Goal: Information Seeking & Learning: Learn about a topic

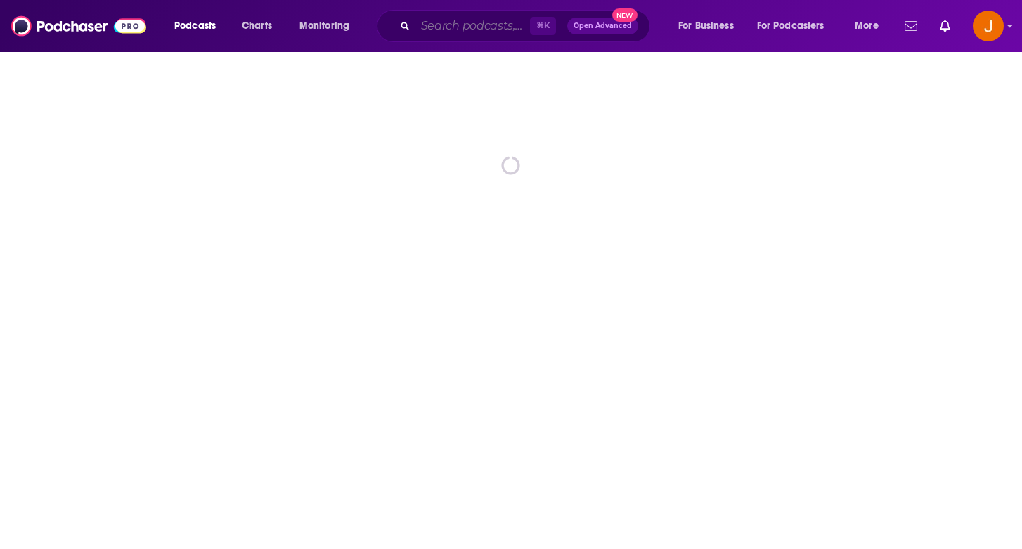
click at [437, 27] on input "Search podcasts, credits, & more..." at bounding box center [472, 26] width 115 height 22
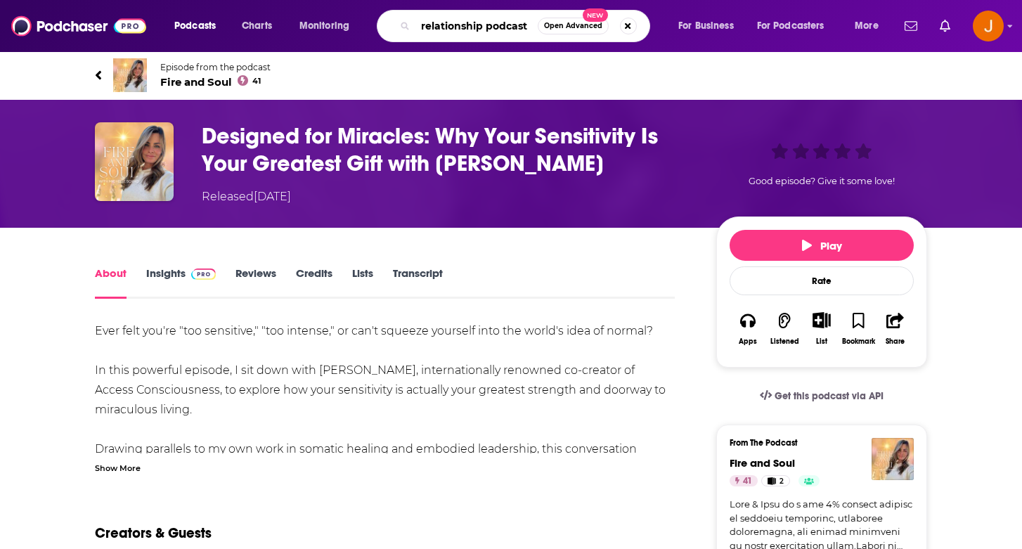
type input "relationship podcast"
click at [583, 30] on button "Open Advanced New" at bounding box center [573, 26] width 71 height 17
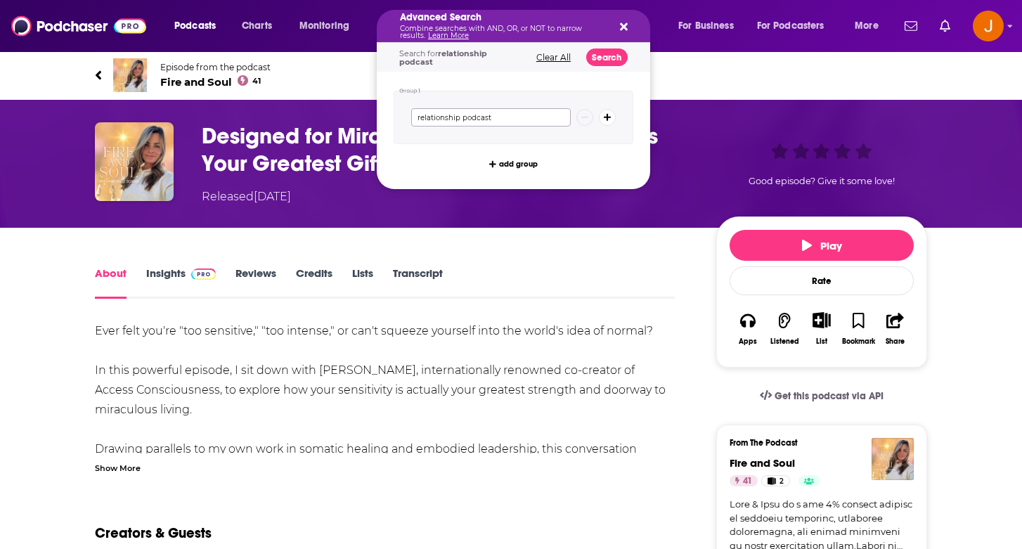
click at [523, 117] on input "relationship podcast" at bounding box center [491, 117] width 160 height 18
type input "relationship"
click at [622, 25] on icon "Search podcasts, credits, & more..." at bounding box center [624, 27] width 8 height 8
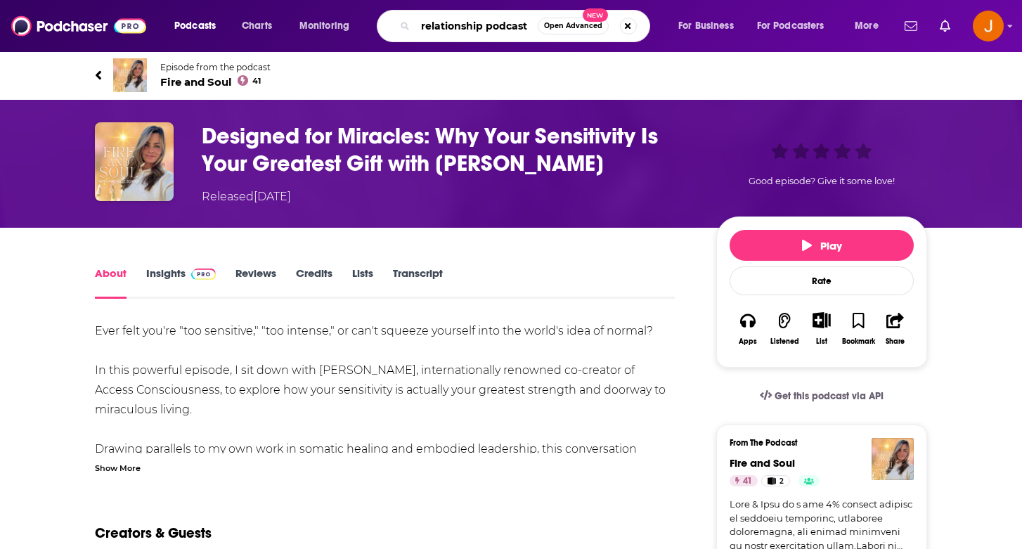
drag, startPoint x: 529, startPoint y: 29, endPoint x: 505, endPoint y: 26, distance: 23.4
click at [507, 26] on input "relationship podcast" at bounding box center [476, 26] width 122 height 22
type input "relationship"
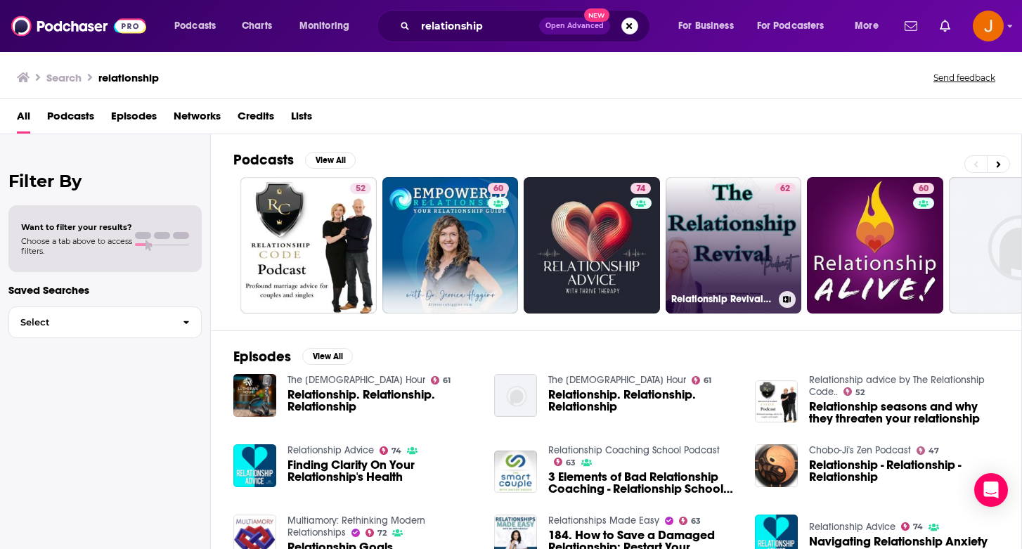
click at [732, 252] on link "62 Relationship Revival Podcast: Expert Advice on Relationships, Marriage, Dati…" at bounding box center [734, 245] width 136 height 136
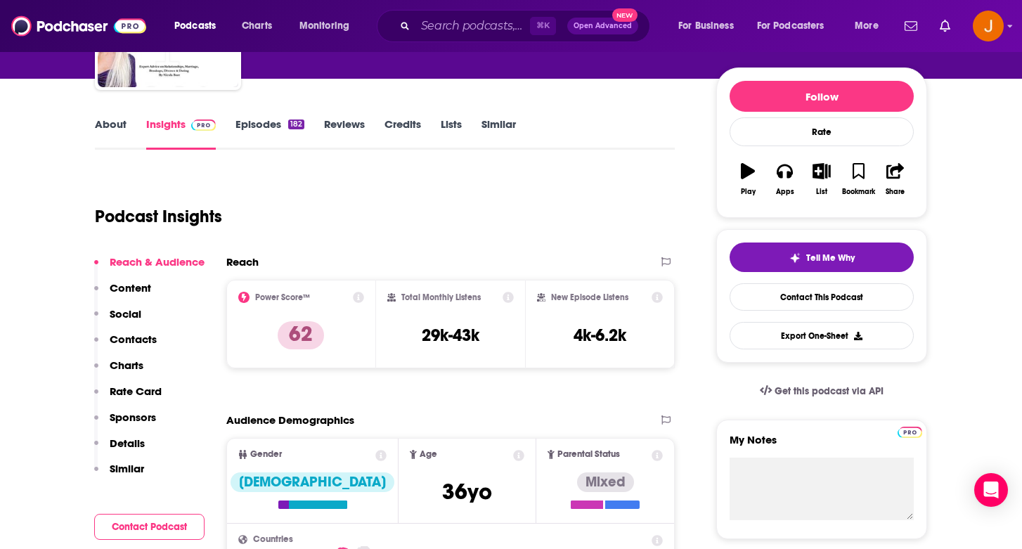
scroll to position [152, 0]
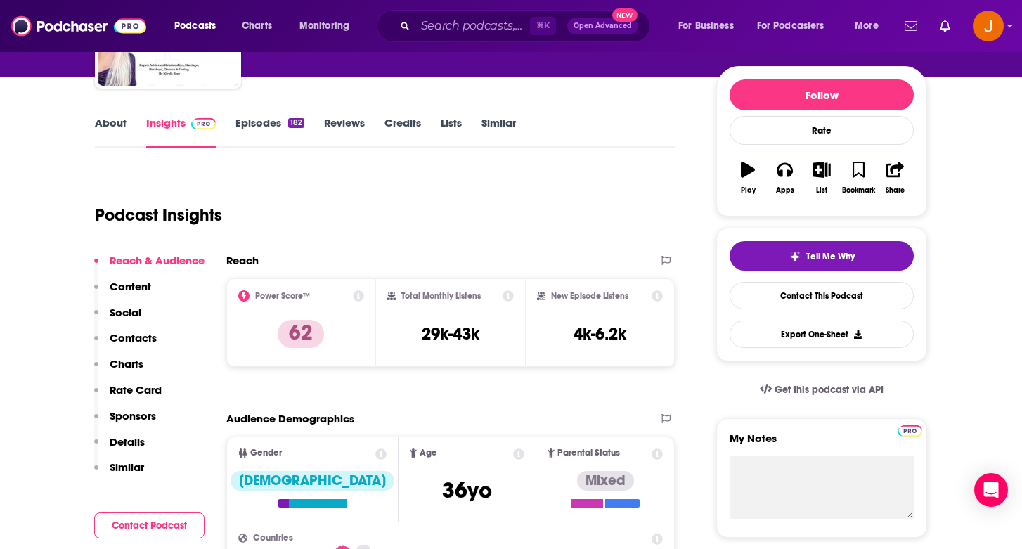
click at [136, 342] on p "Contacts" at bounding box center [133, 337] width 47 height 13
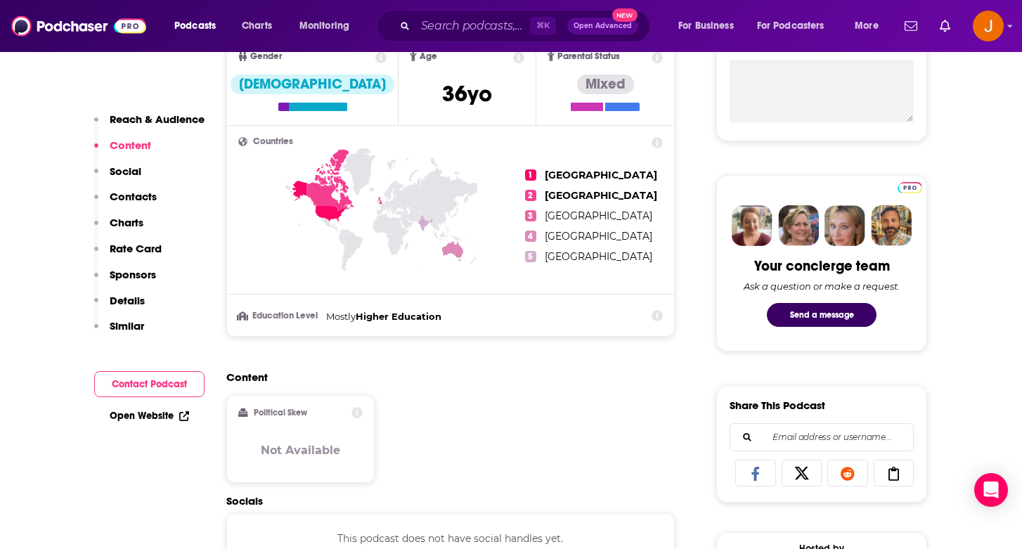
scroll to position [548, 0]
click at [139, 199] on p "Contacts" at bounding box center [133, 196] width 47 height 13
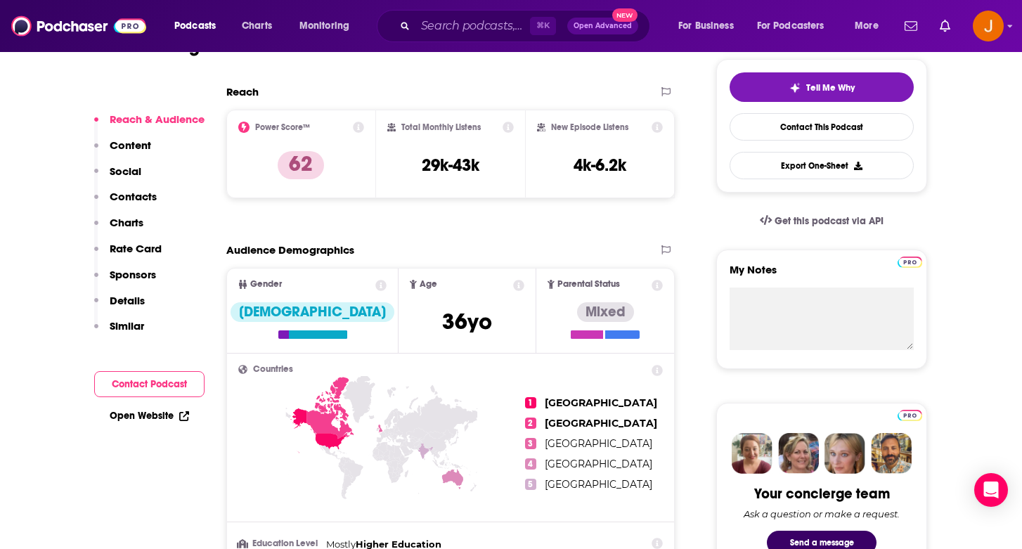
scroll to position [321, 0]
click at [134, 387] on button "Contact Podcast" at bounding box center [149, 384] width 110 height 26
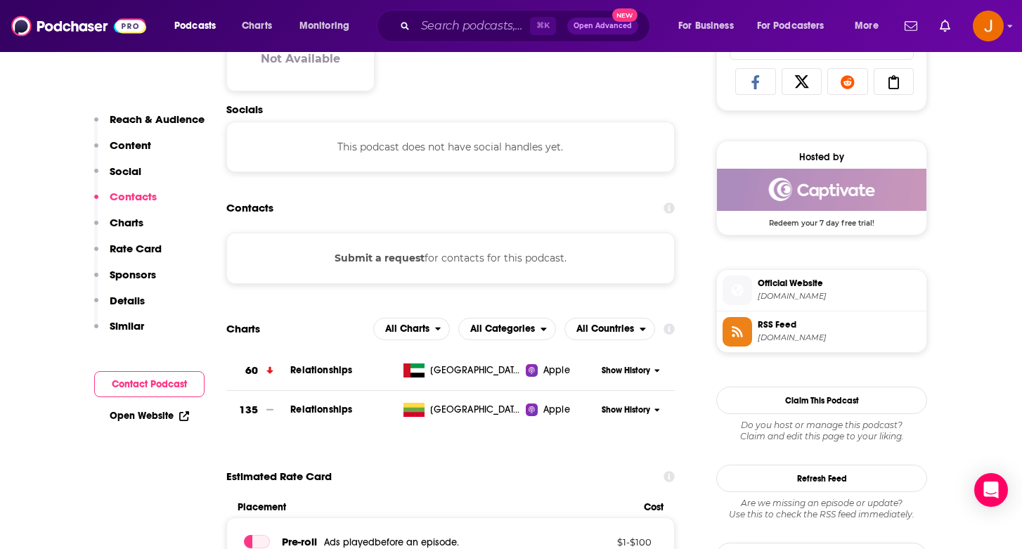
scroll to position [940, 0]
click at [130, 410] on link "Open Website" at bounding box center [149, 416] width 79 height 12
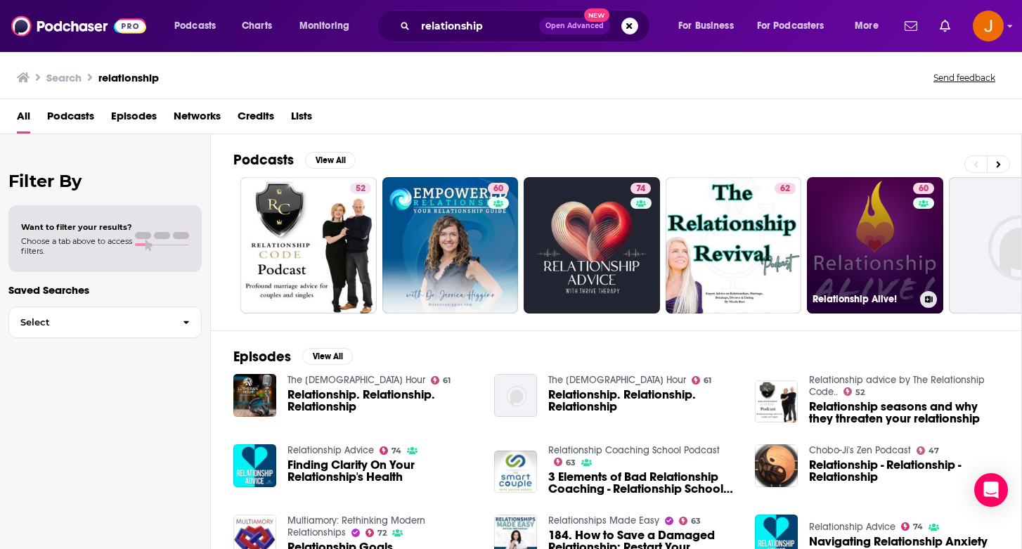
click at [887, 278] on link "60 Relationship Alive!" at bounding box center [875, 245] width 136 height 136
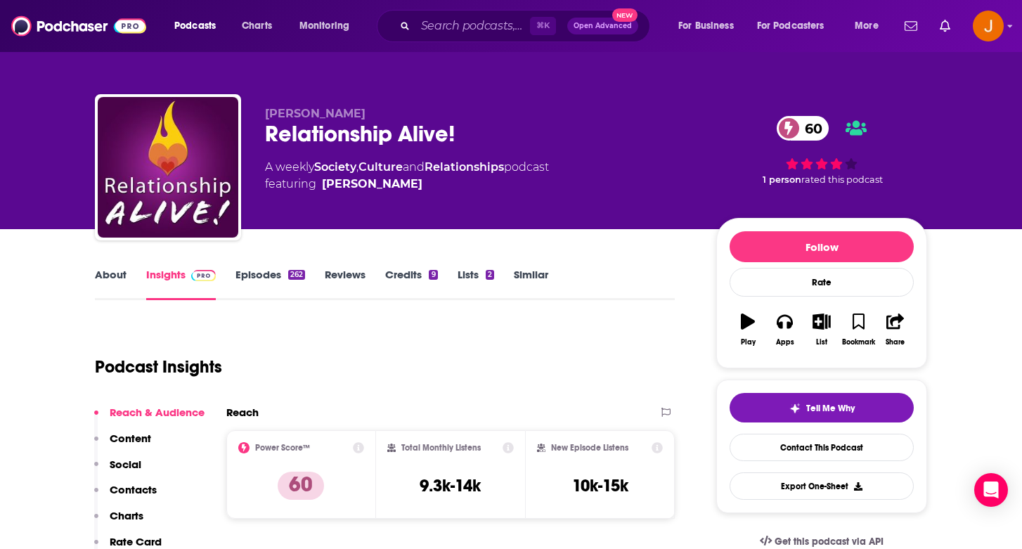
scroll to position [131, 0]
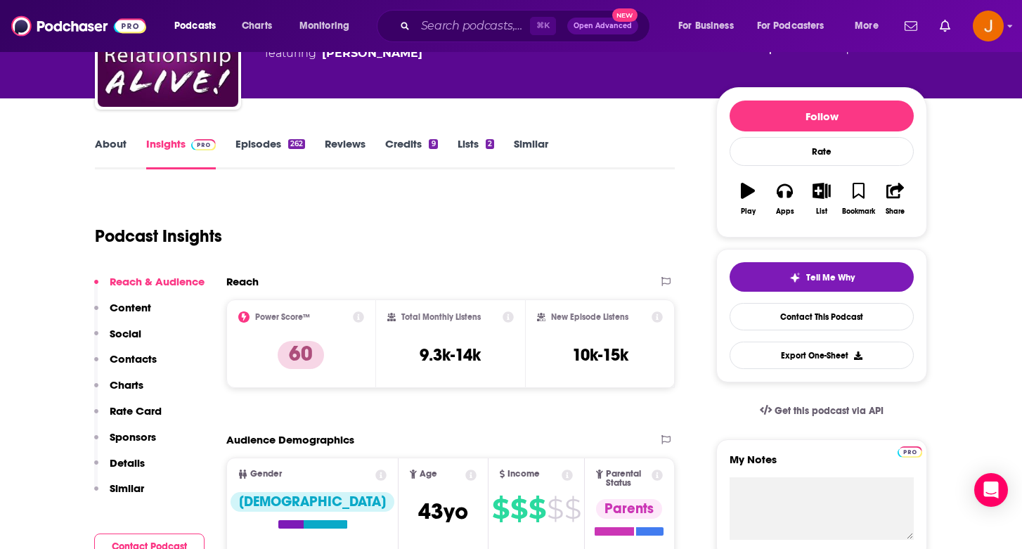
click at [134, 362] on p "Contacts" at bounding box center [133, 358] width 47 height 13
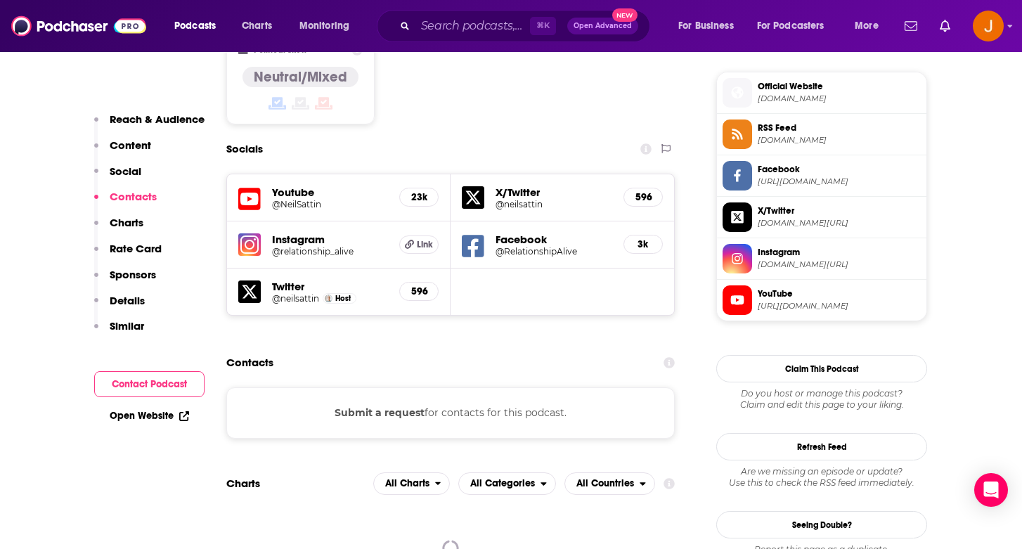
scroll to position [1122, 0]
click at [306, 245] on h5 "@relationship_alive" at bounding box center [330, 250] width 116 height 11
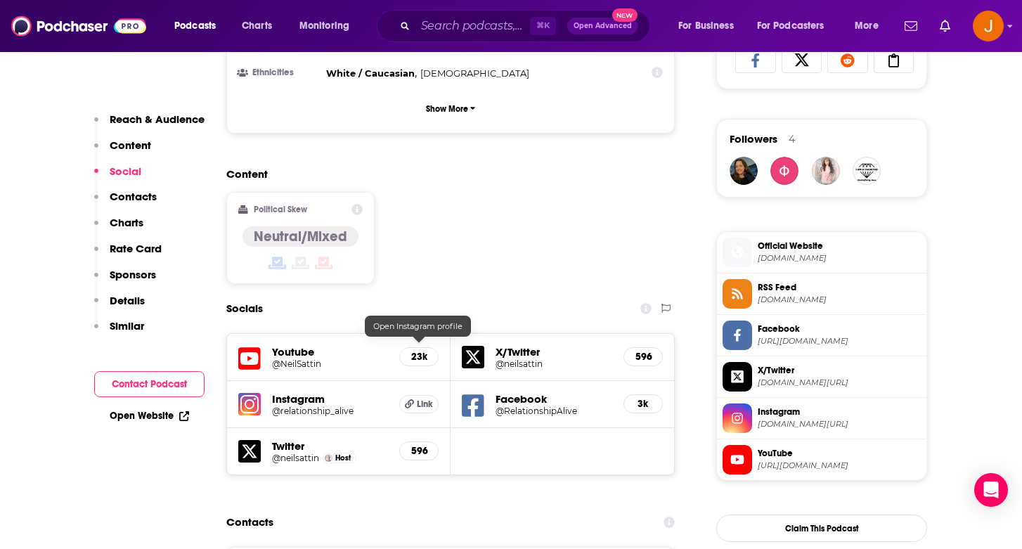
scroll to position [944, 0]
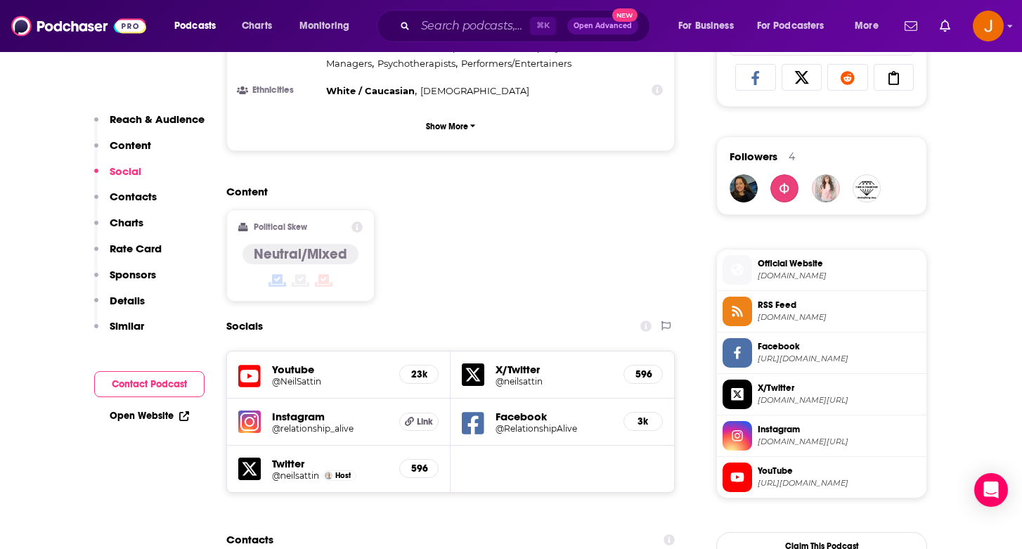
click at [137, 198] on p "Contacts" at bounding box center [133, 196] width 47 height 13
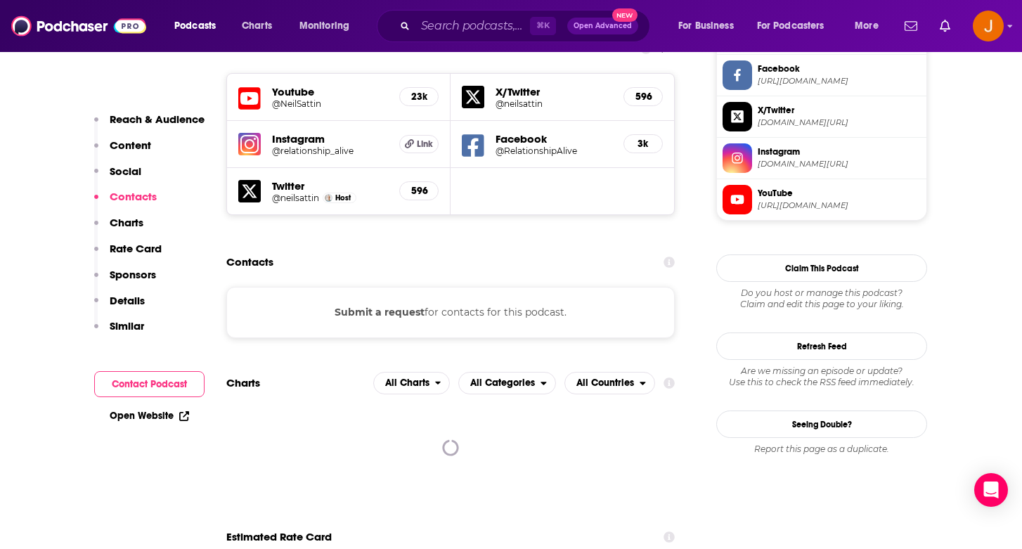
scroll to position [1222, 0]
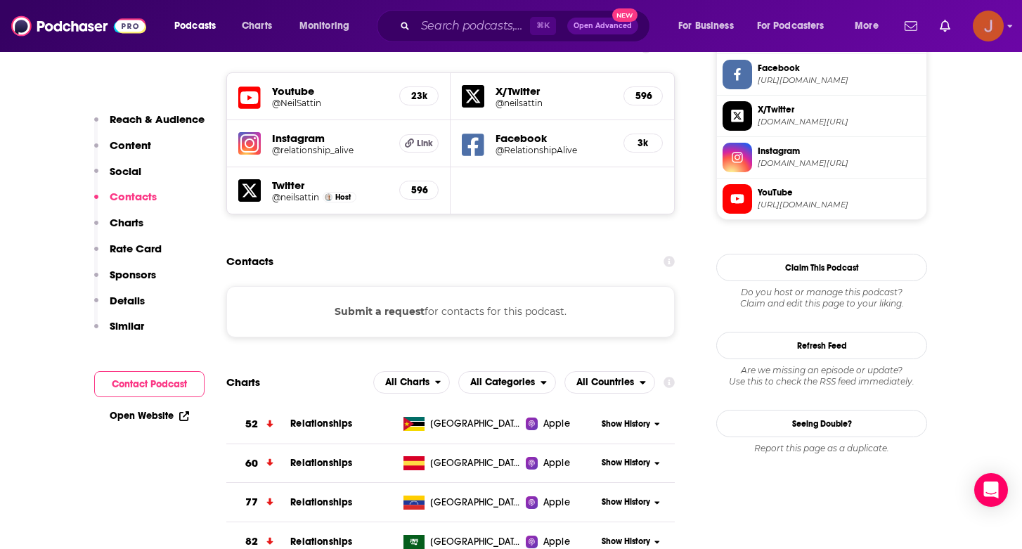
click at [985, 37] on img "Logged in as justine87181" at bounding box center [988, 26] width 31 height 31
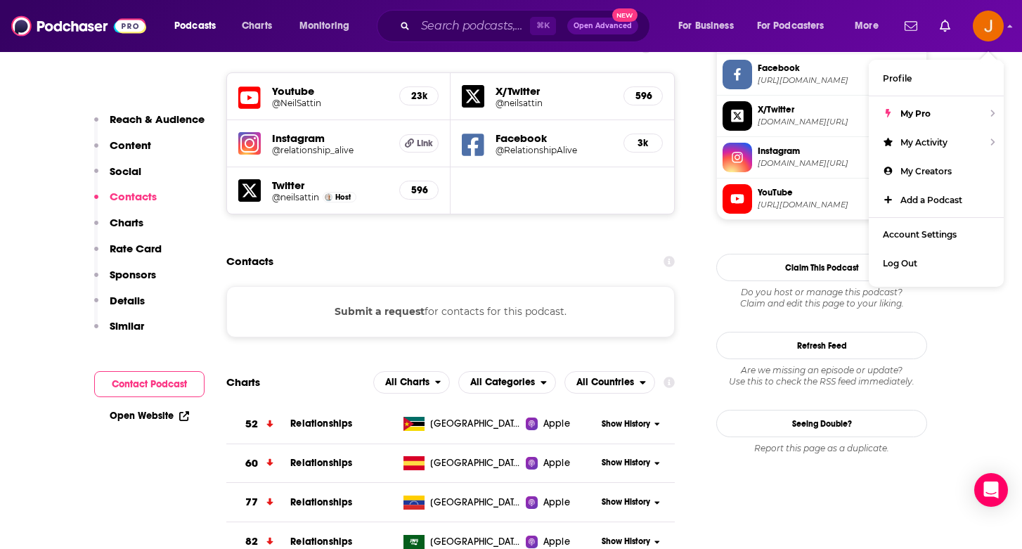
click at [515, 248] on div "Contacts" at bounding box center [450, 261] width 448 height 27
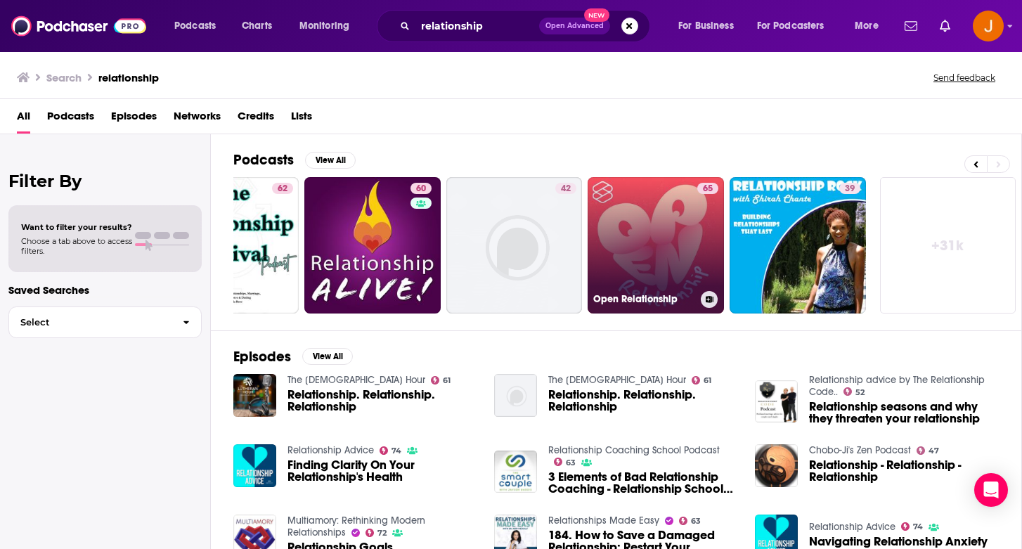
click at [679, 259] on link "65 Open Relationship" at bounding box center [656, 245] width 136 height 136
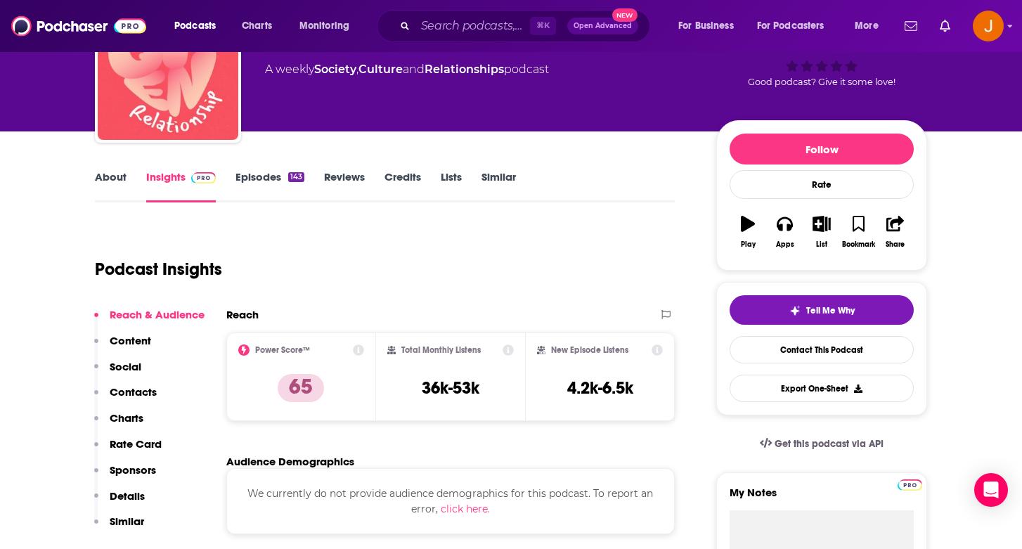
click at [127, 394] on p "Contacts" at bounding box center [133, 391] width 47 height 13
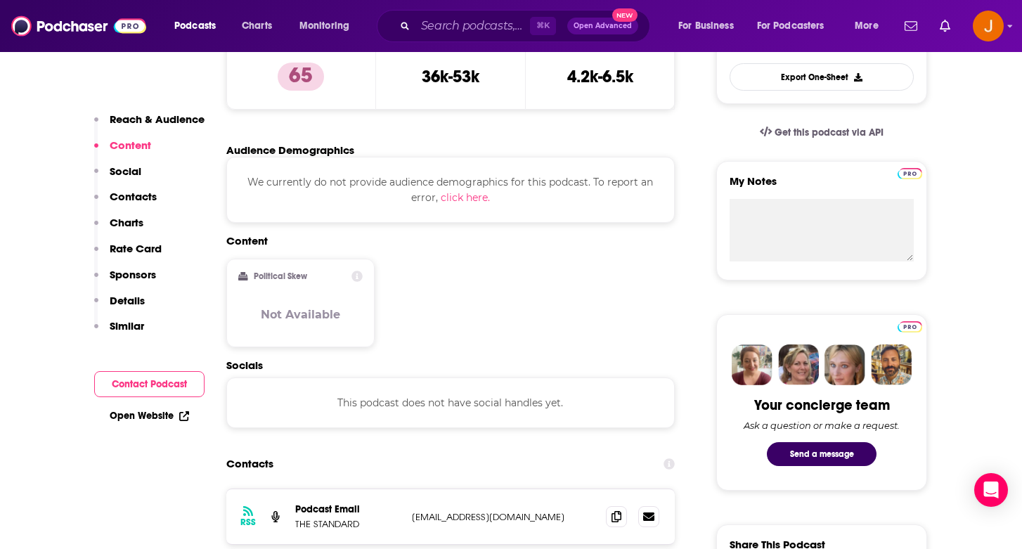
scroll to position [422, 0]
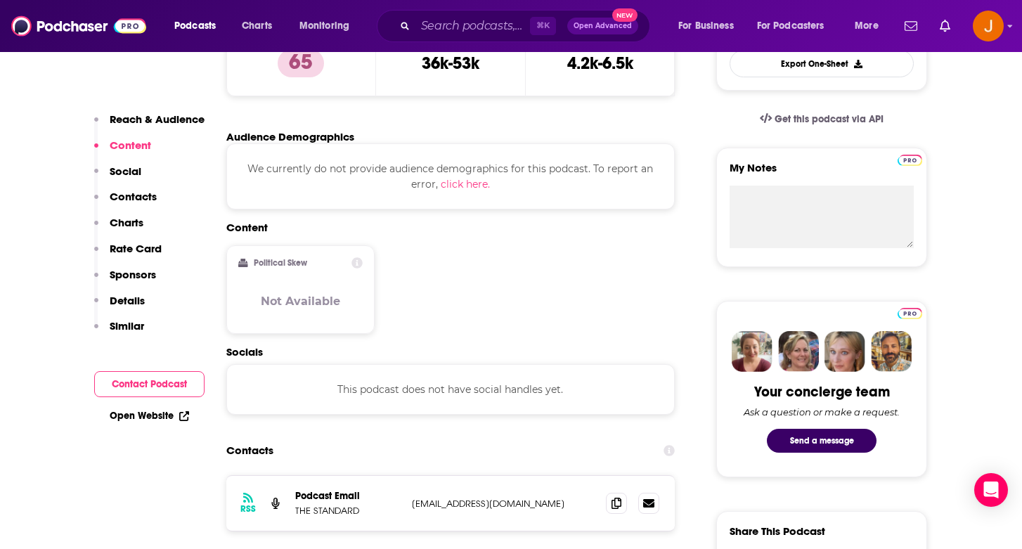
drag, startPoint x: 583, startPoint y: 504, endPoint x: 393, endPoint y: 506, distance: 190.5
click at [0, 0] on div "Podcast Email THE STANDARD [EMAIL_ADDRESS][DOMAIN_NAME] [DOMAIN_NAME][EMAIL_ADD…" at bounding box center [0, 0] width 0 height 0
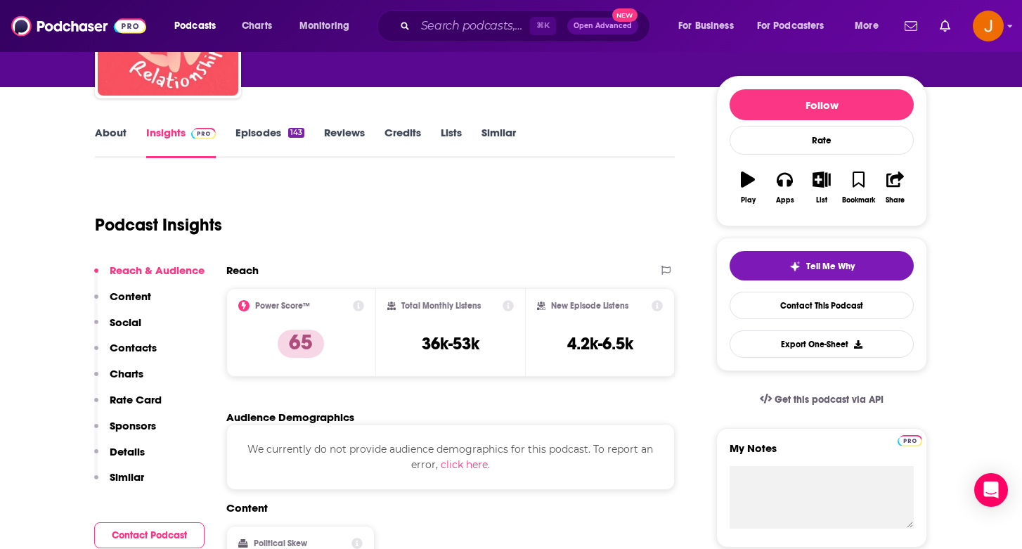
scroll to position [144, 0]
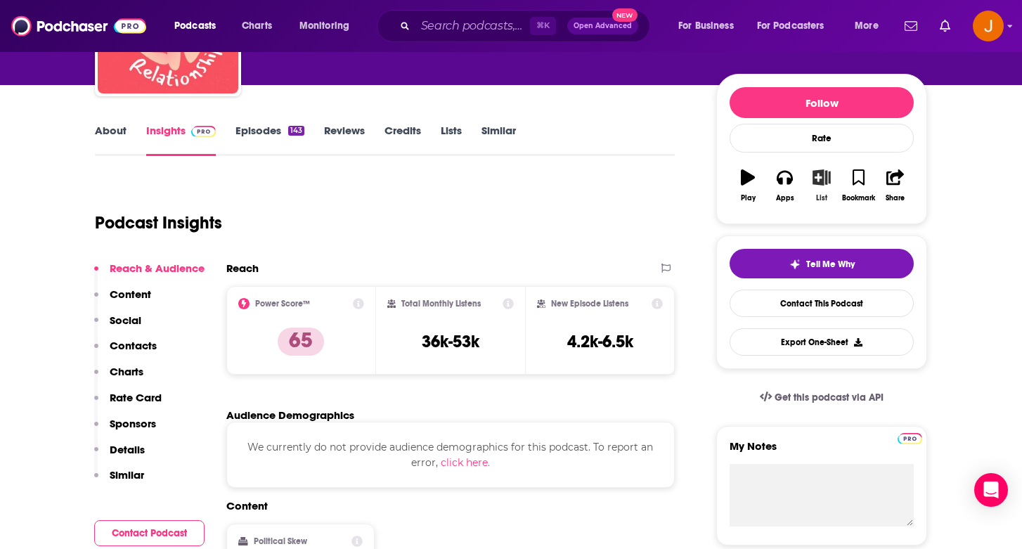
click at [815, 181] on icon "button" at bounding box center [822, 176] width 18 height 15
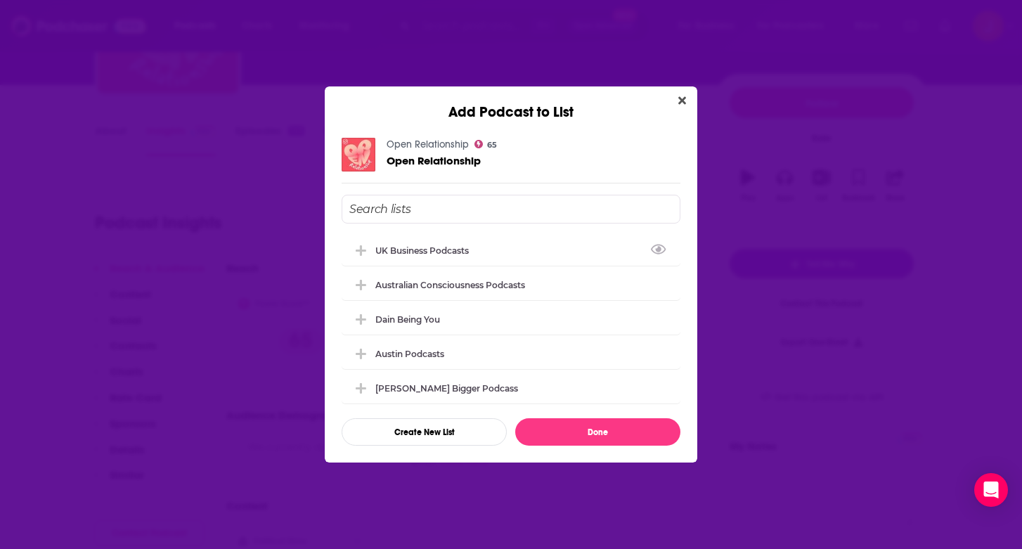
click at [405, 208] on input "Add Podcast To List" at bounding box center [511, 209] width 339 height 29
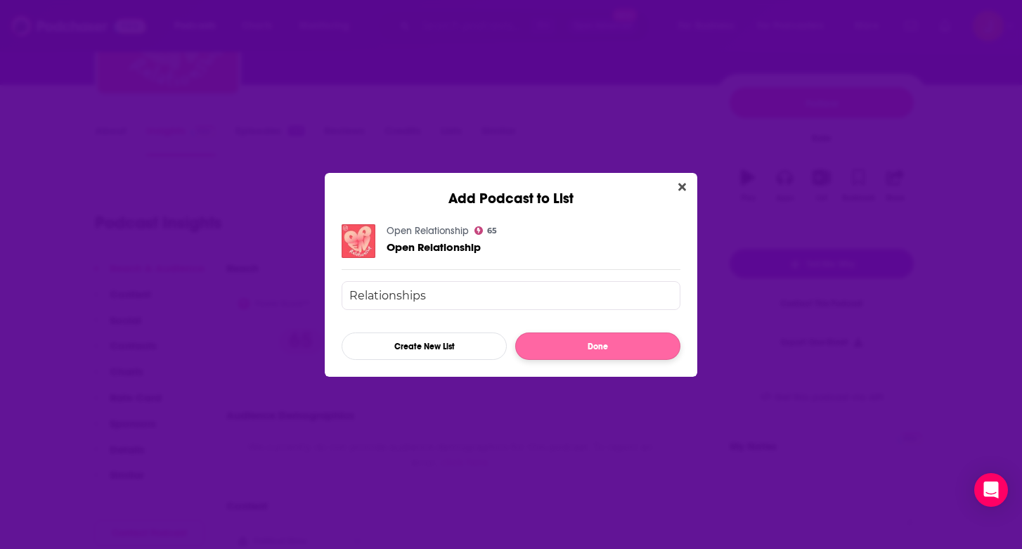
type input "Relationships"
click at [557, 349] on button "Done" at bounding box center [597, 345] width 165 height 27
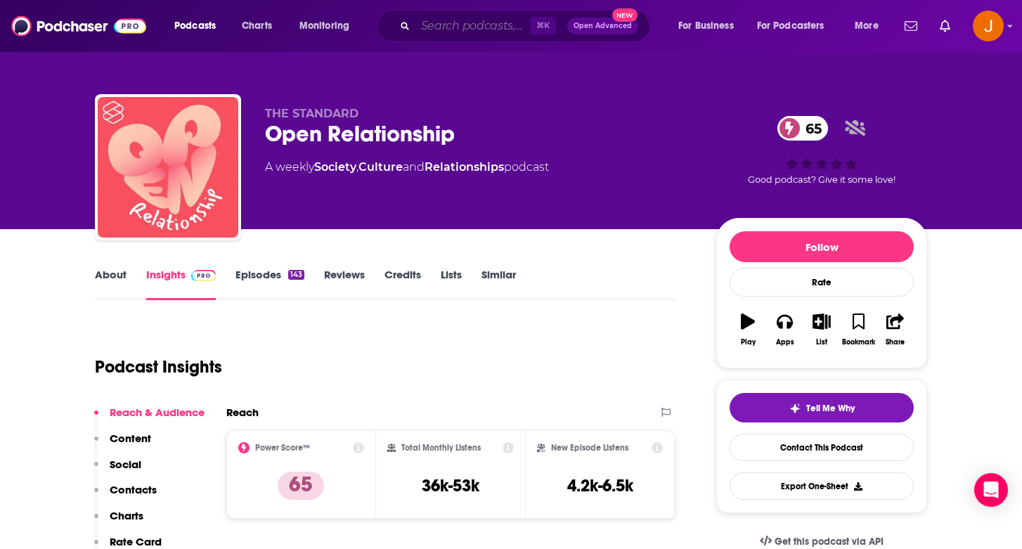
click at [472, 27] on input "Search podcasts, credits, & more..." at bounding box center [472, 26] width 115 height 22
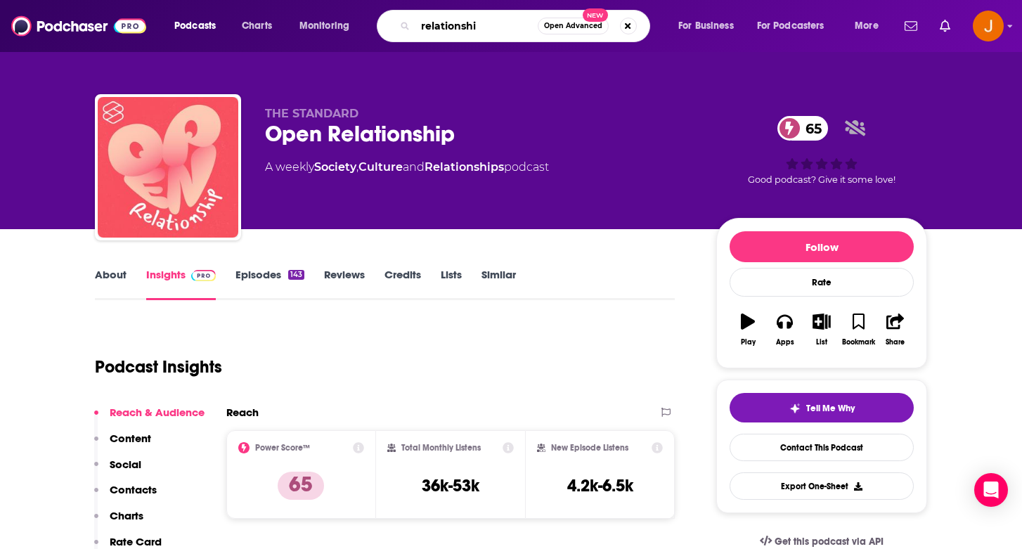
type input "relationship"
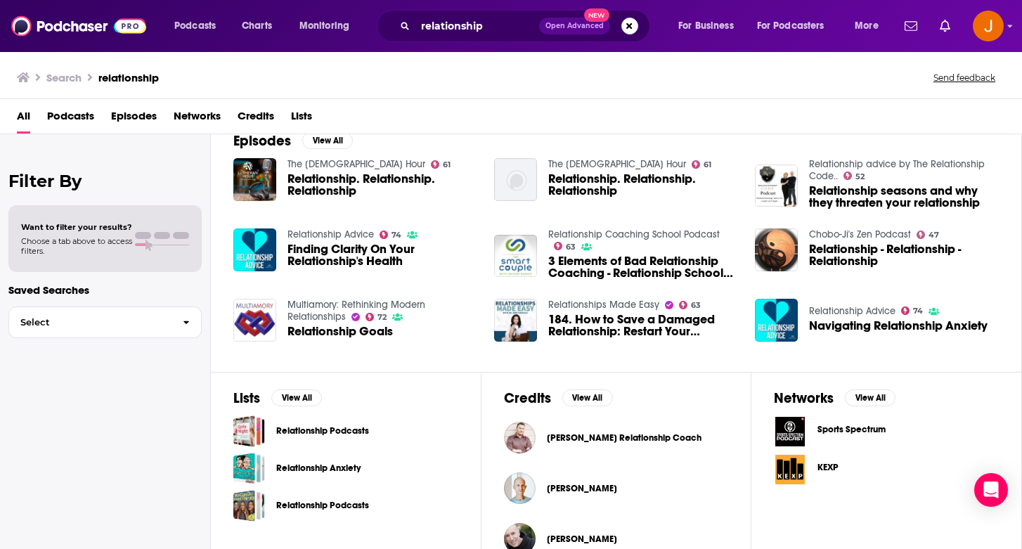
scroll to position [216, 0]
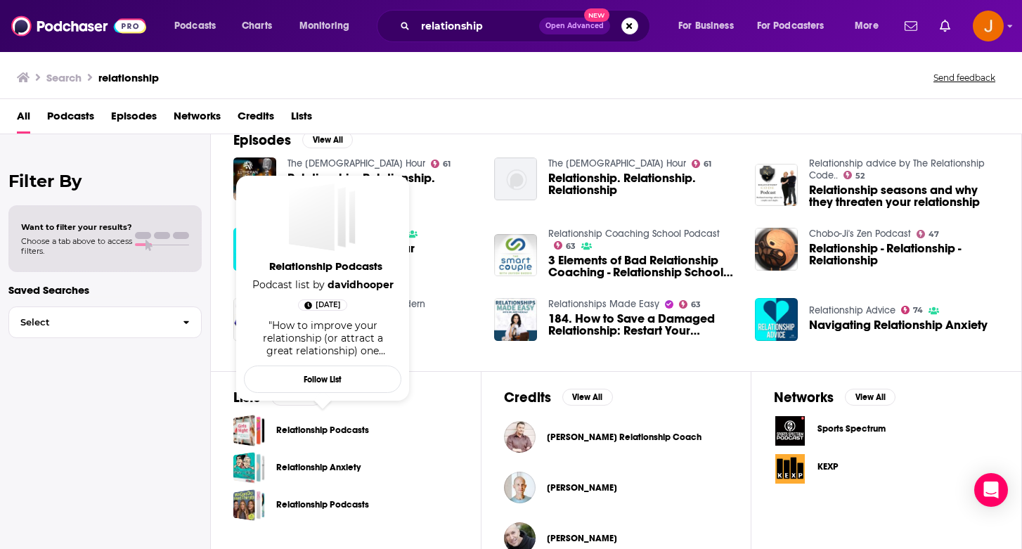
click at [332, 429] on link "Relationship Podcasts" at bounding box center [322, 429] width 93 height 15
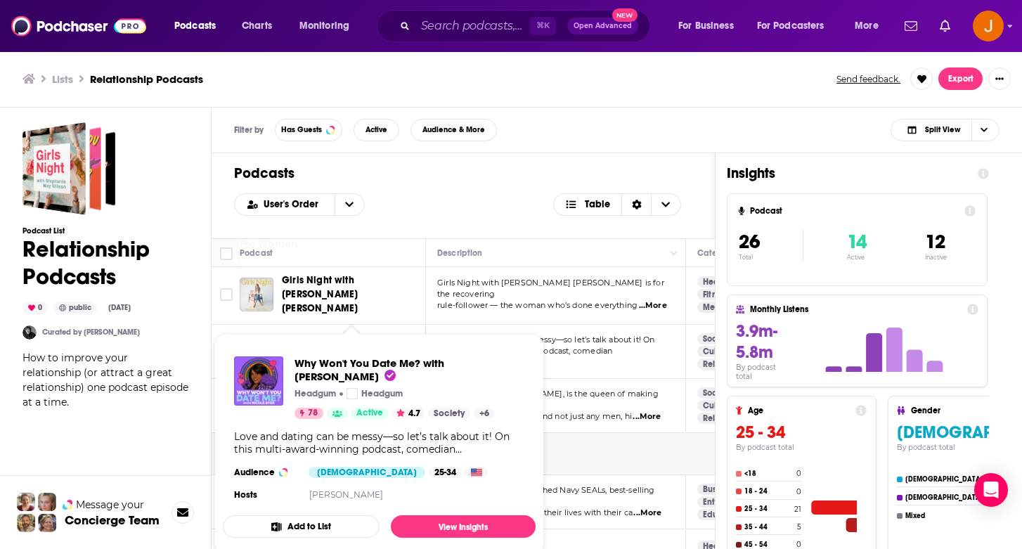
scroll to position [47, 0]
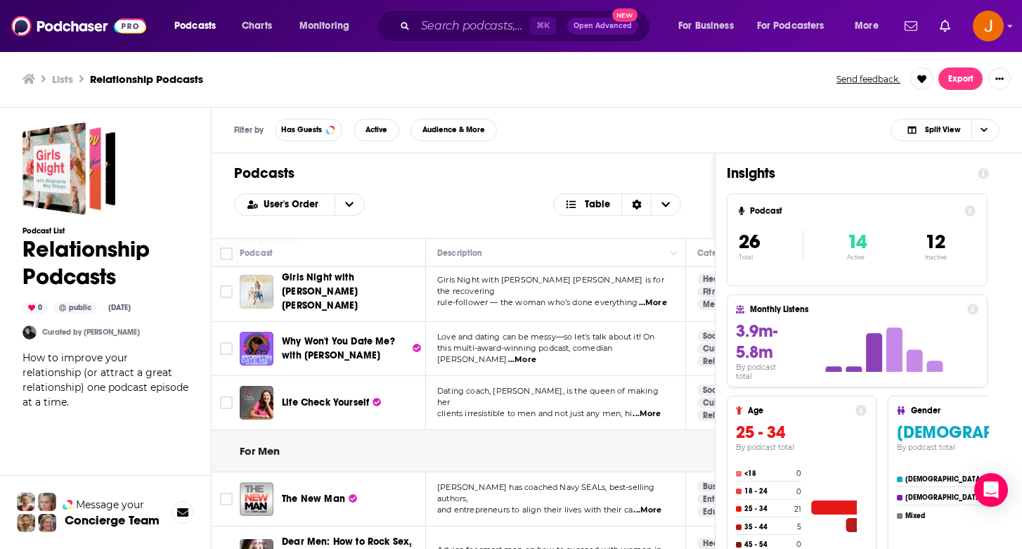
click at [647, 297] on span "...More" at bounding box center [653, 302] width 28 height 11
click at [499, 200] on div "User's Order Table" at bounding box center [463, 204] width 458 height 22
click at [225, 289] on input "Toggle select row" at bounding box center [226, 291] width 13 height 13
checkbox input "true"
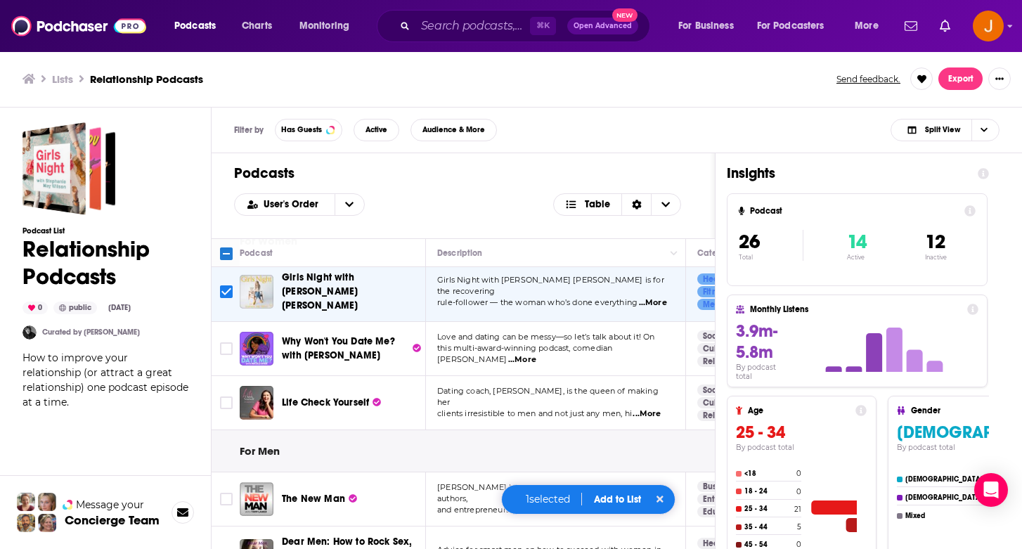
click at [221, 353] on td at bounding box center [226, 349] width 28 height 54
click at [226, 342] on input "Toggle select row" at bounding box center [226, 348] width 13 height 13
checkbox input "true"
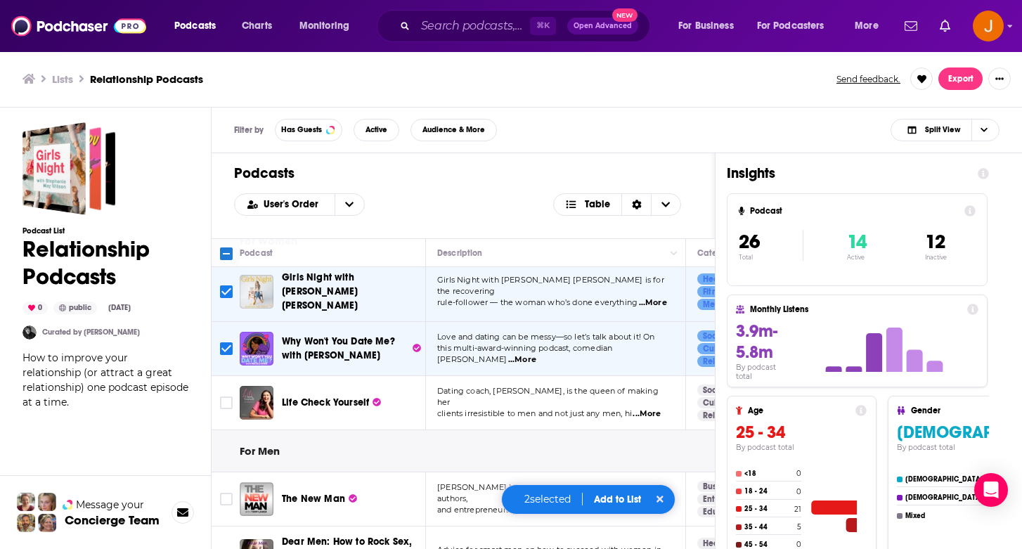
scroll to position [101, 0]
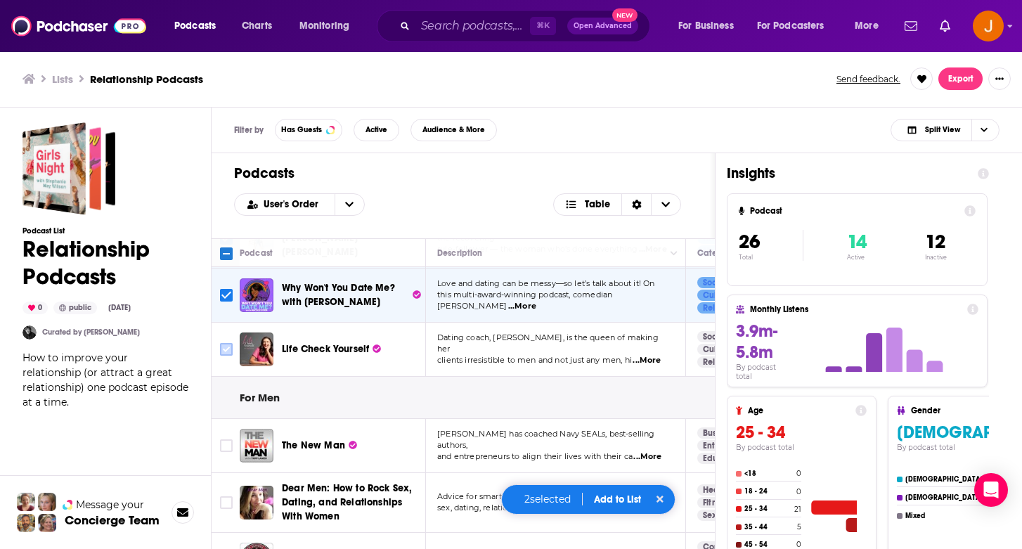
click at [231, 346] on input "Toggle select row" at bounding box center [226, 349] width 13 height 13
checkbox input "true"
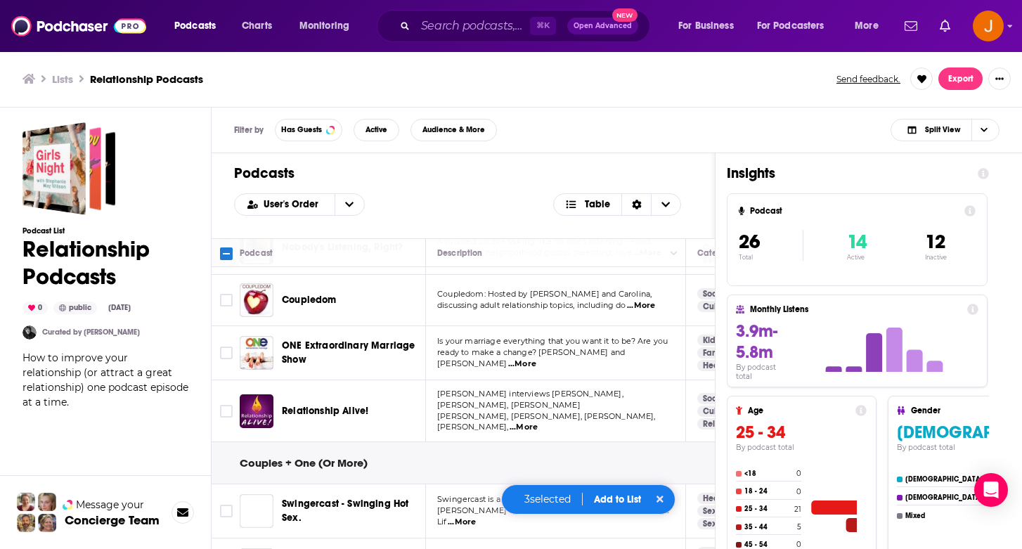
scroll to position [948, 0]
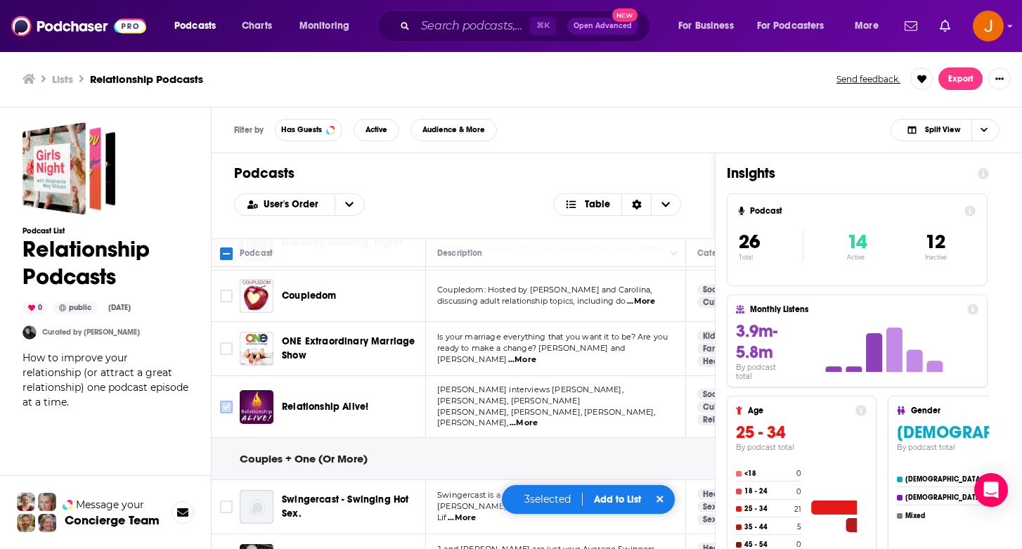
click at [221, 401] on input "Toggle select row" at bounding box center [226, 407] width 13 height 13
checkbox input "true"
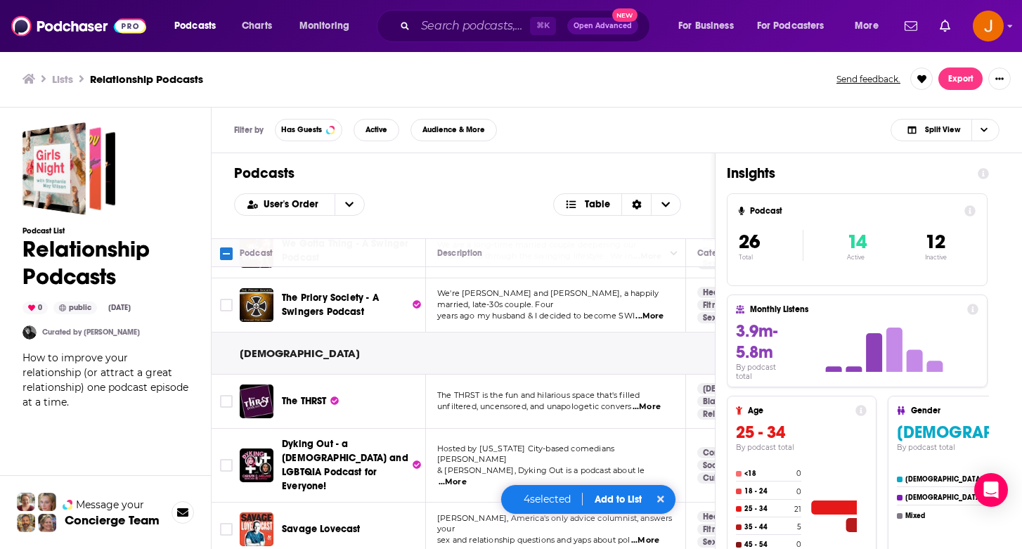
scroll to position [1337, 0]
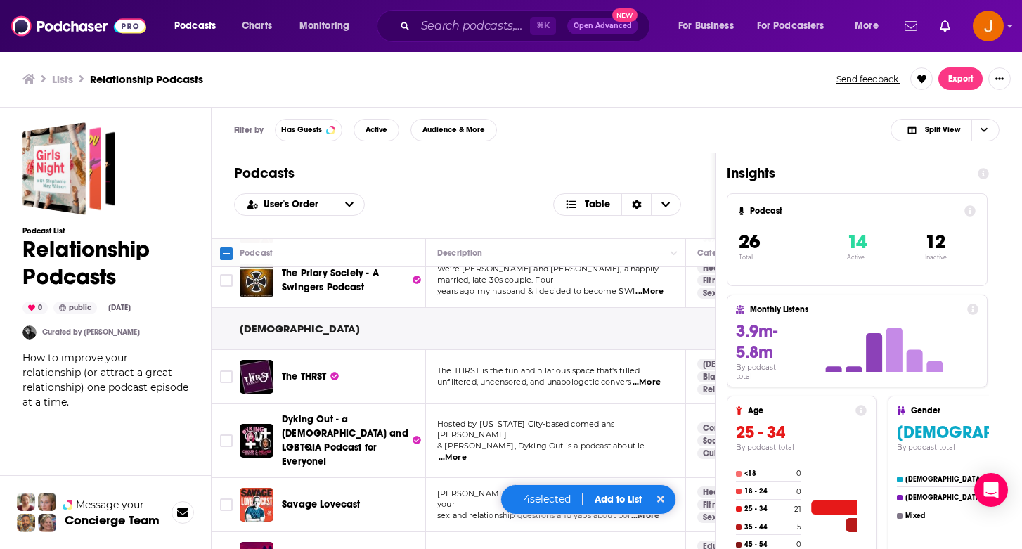
click at [661, 500] on icon at bounding box center [660, 499] width 7 height 7
checkbox input "false"
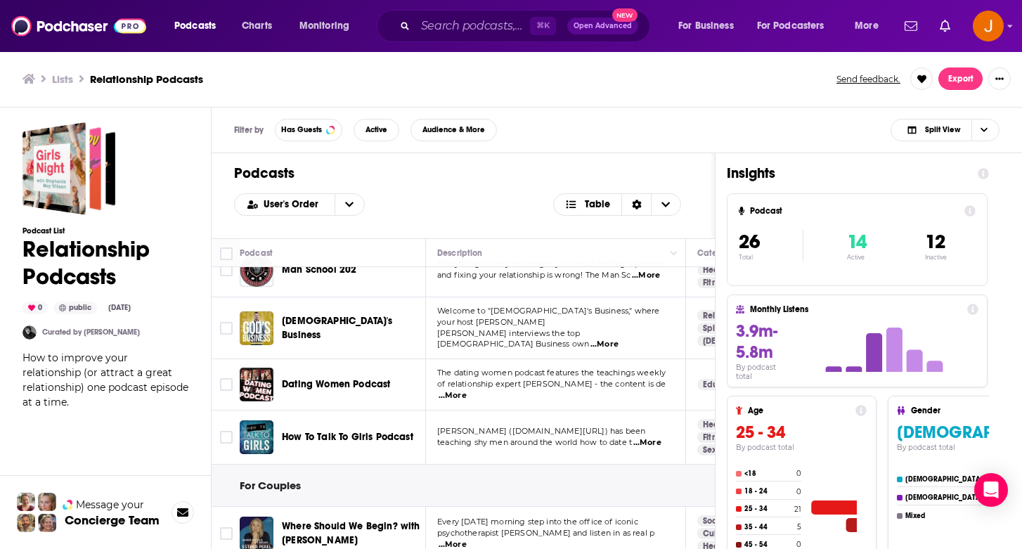
scroll to position [0, 0]
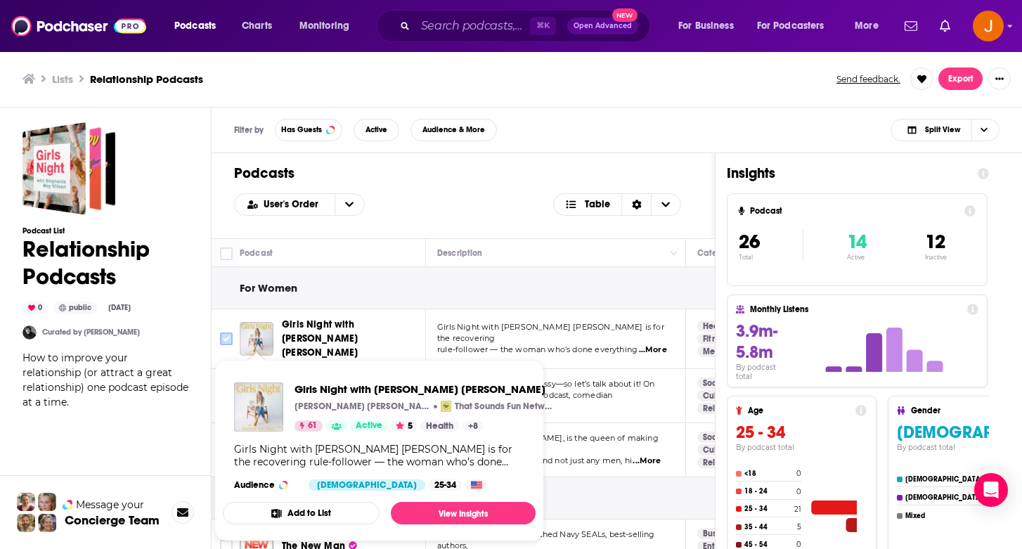
click at [219, 330] on icon "Toggle select row" at bounding box center [226, 338] width 17 height 17
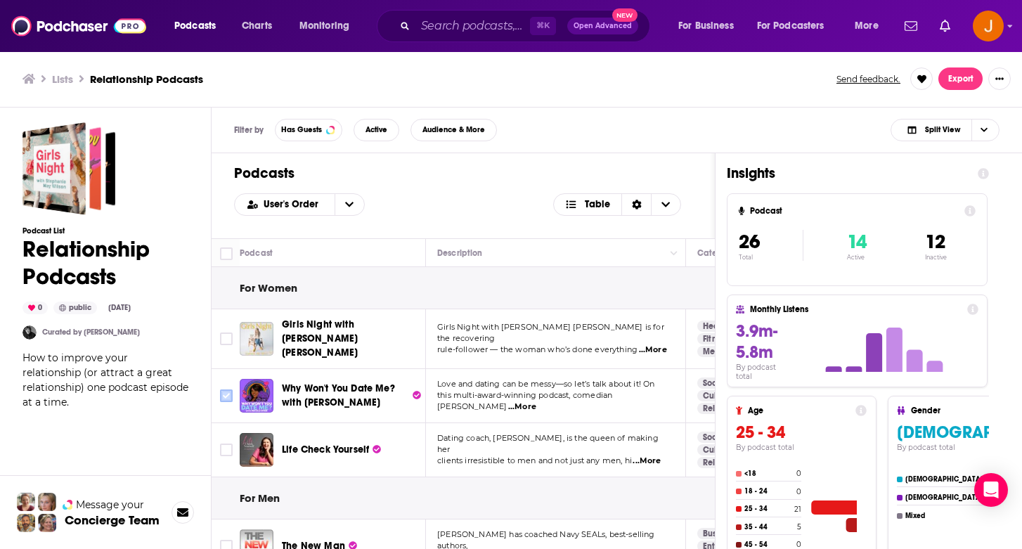
click at [233, 397] on icon "Toggle select row" at bounding box center [226, 395] width 17 height 17
click at [224, 444] on input "Toggle select row" at bounding box center [226, 450] width 13 height 13
checkbox input "true"
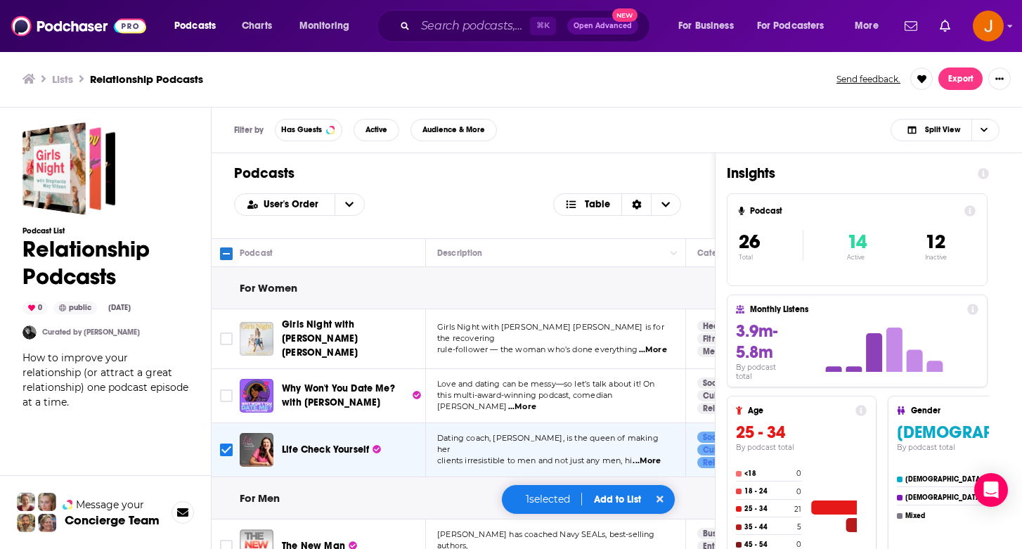
click at [226, 401] on td at bounding box center [226, 396] width 28 height 54
click at [616, 503] on button "Add to List" at bounding box center [618, 499] width 70 height 12
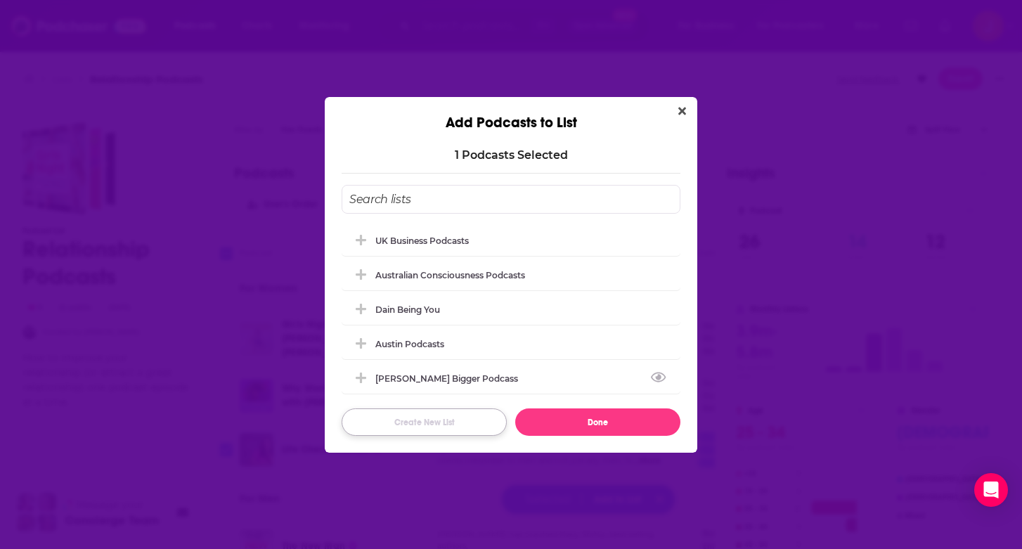
click at [419, 429] on button "Create New List" at bounding box center [424, 421] width 165 height 27
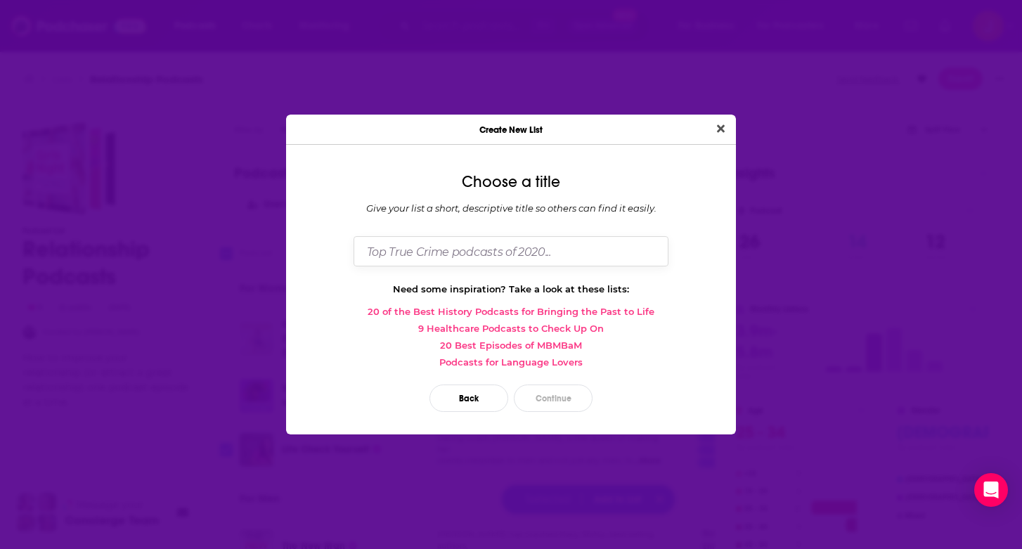
click at [441, 245] on input "Dialog" at bounding box center [511, 251] width 315 height 30
type input "Relationship"
click at [545, 391] on button "Continue" at bounding box center [553, 397] width 79 height 27
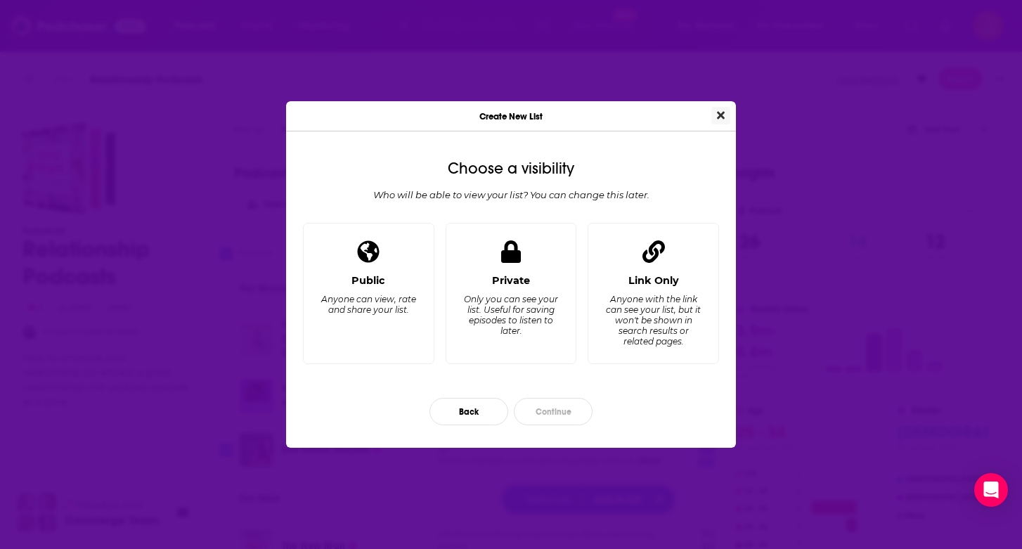
click at [718, 113] on icon "Close" at bounding box center [721, 116] width 8 height 8
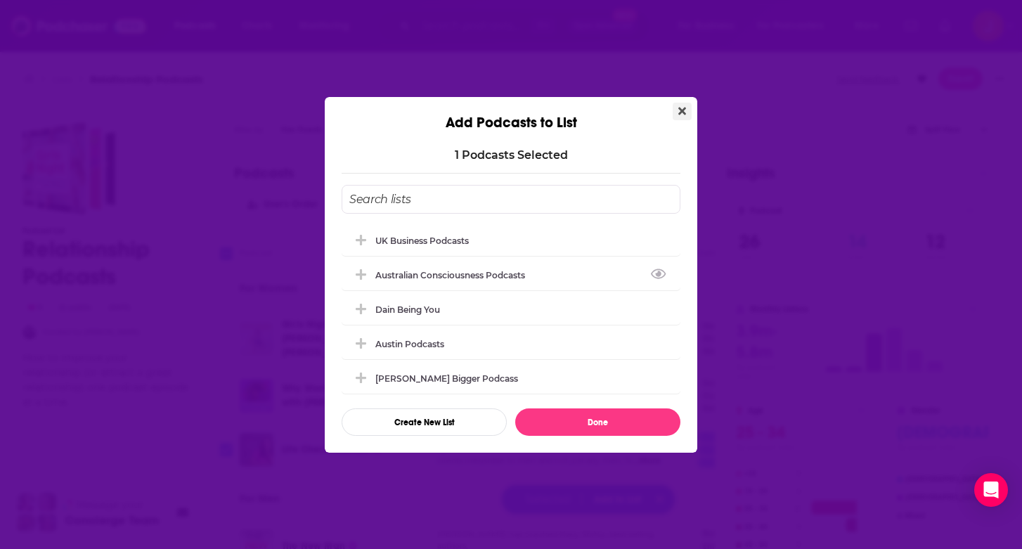
click at [682, 115] on icon "Close" at bounding box center [682, 110] width 8 height 11
